Goal: Task Accomplishment & Management: Use online tool/utility

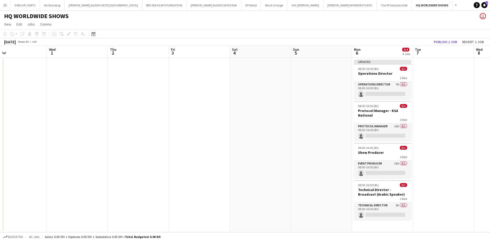
scroll to position [0, 225]
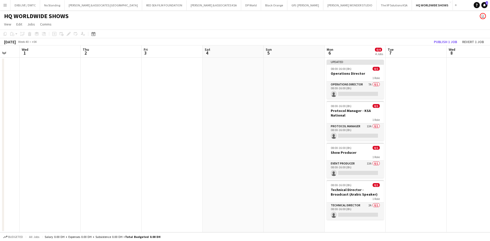
drag, startPoint x: 348, startPoint y: 132, endPoint x: -47, endPoint y: 147, distance: 395.6
click at [0, 147] on html "Menu Boards Boards Boards All jobs Status Workforce Workforce My Workforce Recr…" at bounding box center [245, 120] width 490 height 241
click at [344, 129] on app-card-role "Protocol Manager 13A 0/1 08:00-16:00 (8h) single-neutral-actions" at bounding box center [355, 132] width 57 height 17
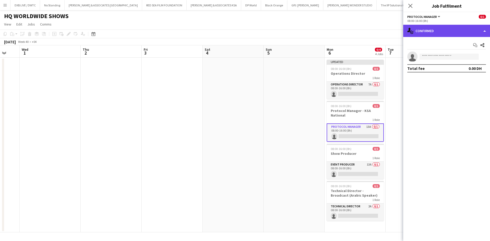
click at [457, 29] on div "single-neutral-actions-check-2 Confirmed" at bounding box center [447, 31] width 87 height 12
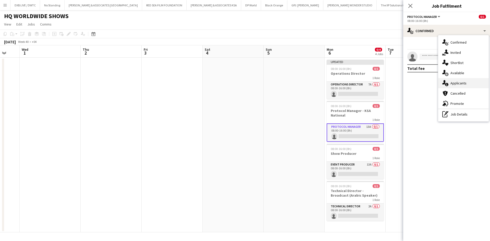
click at [461, 85] on span "Applicants" at bounding box center [459, 83] width 16 height 5
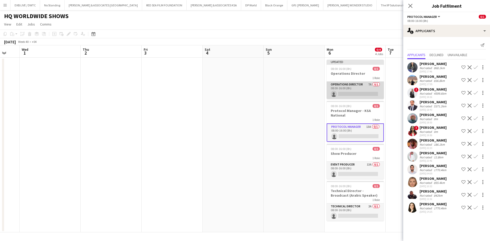
click at [348, 89] on app-card-role "Operations Director 7A 0/1 08:00-16:00 (8h) single-neutral-actions" at bounding box center [355, 90] width 57 height 17
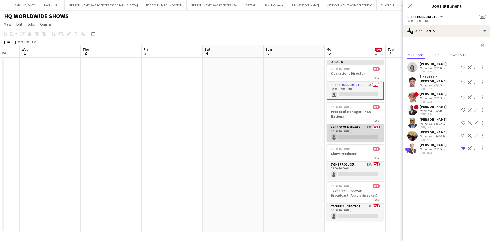
click at [352, 129] on app-card-role "Protocol Manager 13A 0/1 08:00-16:00 (8h) single-neutral-actions" at bounding box center [355, 133] width 57 height 17
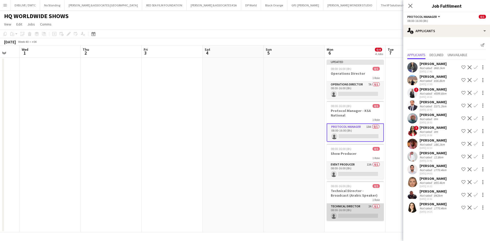
click at [354, 212] on app-card-role "Technical Director 2A 0/1 08:00-16:00 (8h) single-neutral-actions" at bounding box center [355, 212] width 57 height 17
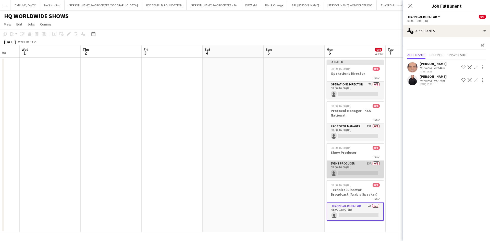
click at [348, 169] on app-card-role "Event Producer 13A 0/1 08:00-16:00 (8h) single-neutral-actions" at bounding box center [355, 169] width 57 height 17
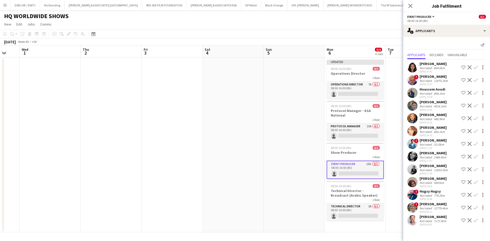
click at [432, 144] on div "Not rated" at bounding box center [426, 145] width 13 height 4
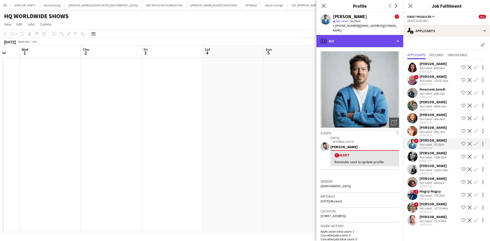
click at [377, 38] on div "profile Bio" at bounding box center [360, 41] width 87 height 12
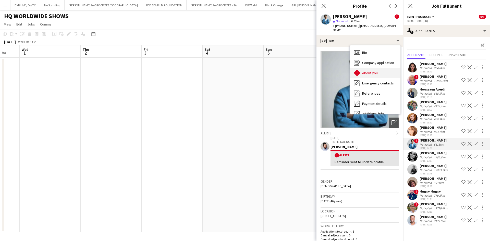
click at [377, 68] on div "About you About you" at bounding box center [375, 73] width 51 height 10
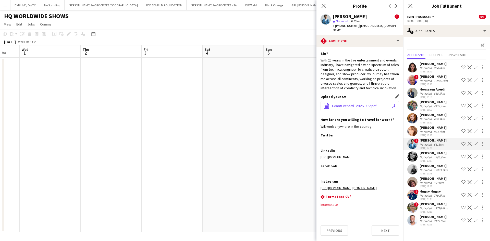
click at [347, 104] on span "GrantOrchard_2025_CV.pdf" at bounding box center [354, 106] width 44 height 4
click at [326, 8] on app-icon "Close pop-in" at bounding box center [323, 5] width 7 height 7
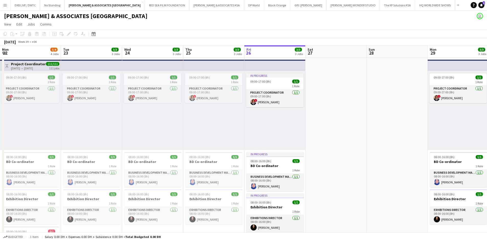
scroll to position [0, 122]
